Goal: Navigation & Orientation: Find specific page/section

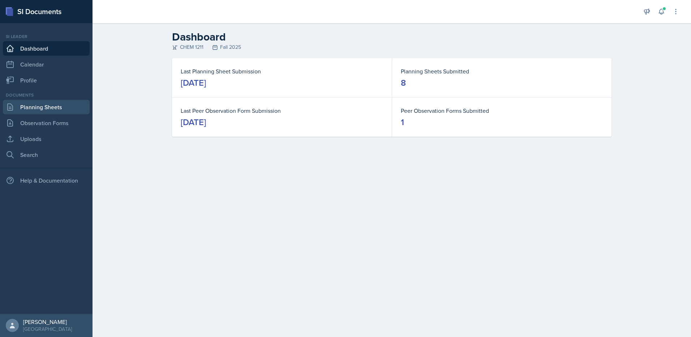
click at [33, 101] on link "Planning Sheets" at bounding box center [46, 107] width 87 height 14
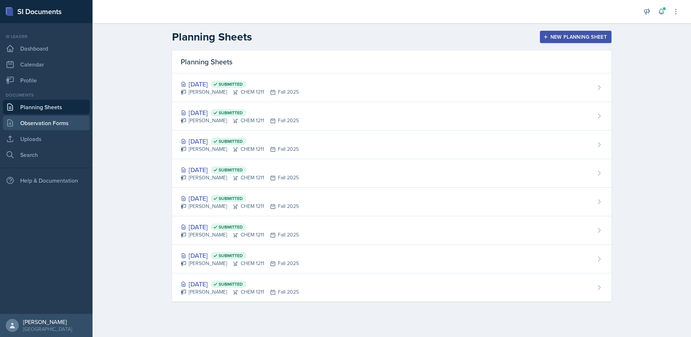
click at [42, 120] on link "Observation Forms" at bounding box center [46, 123] width 87 height 14
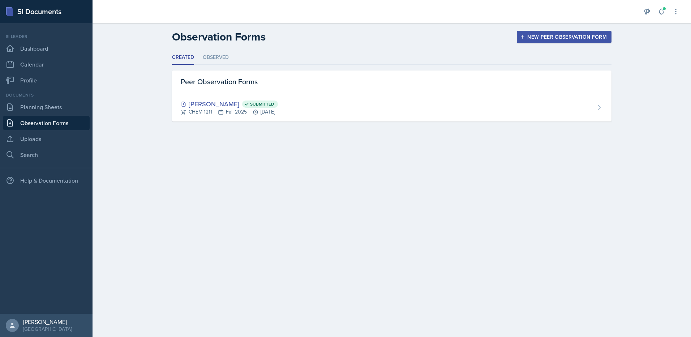
click at [231, 59] on ul "Created Observed" at bounding box center [391, 58] width 439 height 14
click at [224, 56] on li "Observed" at bounding box center [216, 58] width 26 height 14
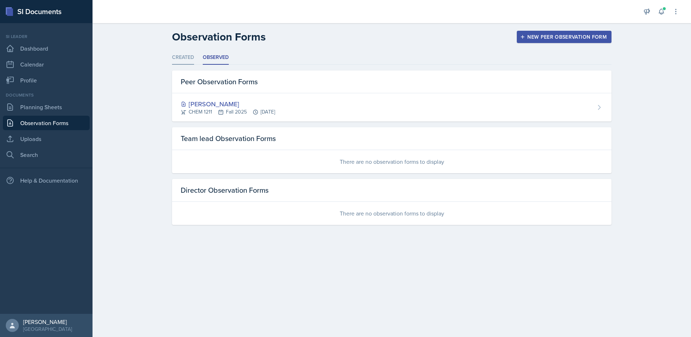
click at [187, 57] on li "Created" at bounding box center [183, 58] width 22 height 14
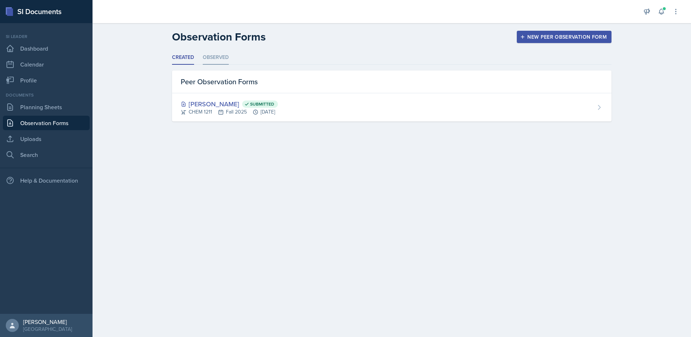
click at [224, 61] on li "Observed" at bounding box center [216, 58] width 26 height 14
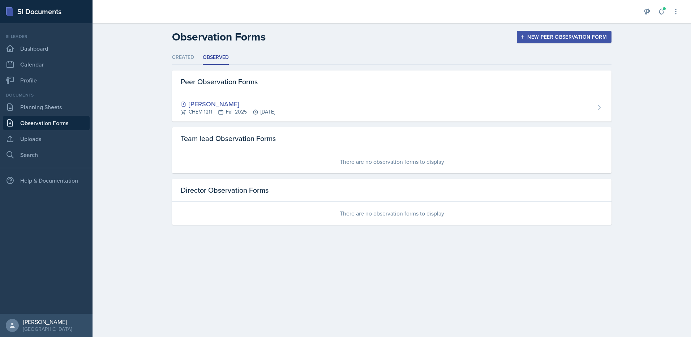
click at [218, 102] on div "[PERSON_NAME]" at bounding box center [228, 104] width 94 height 10
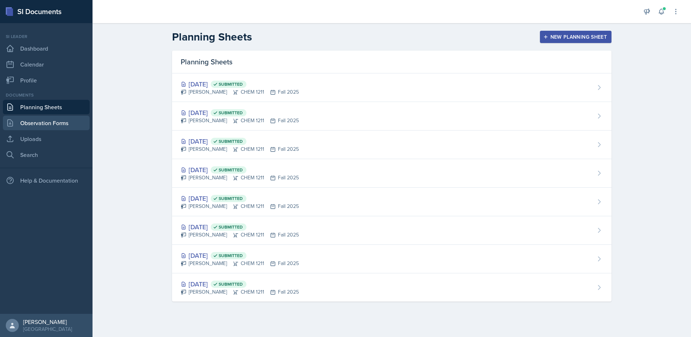
click at [53, 129] on link "Observation Forms" at bounding box center [46, 123] width 87 height 14
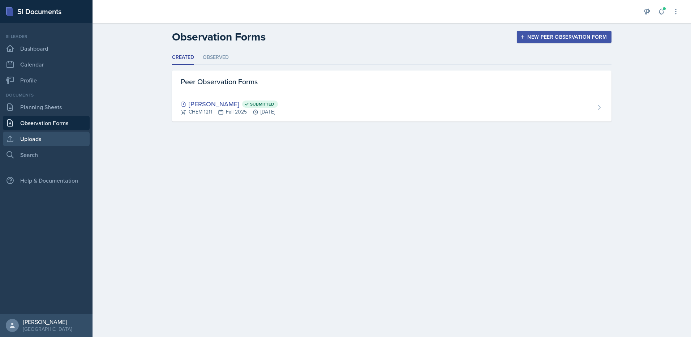
click at [43, 141] on link "Uploads" at bounding box center [46, 139] width 87 height 14
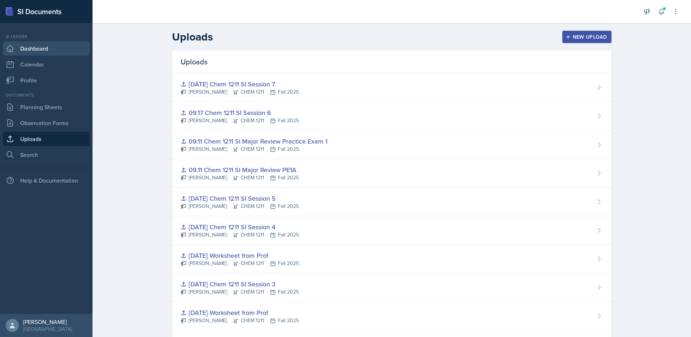
click at [22, 47] on link "Dashboard" at bounding box center [46, 48] width 87 height 14
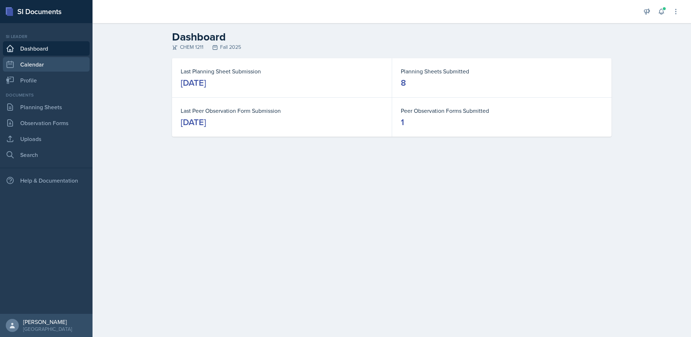
click at [23, 70] on link "Calendar" at bounding box center [46, 64] width 87 height 14
